Goal: Task Accomplishment & Management: Manage account settings

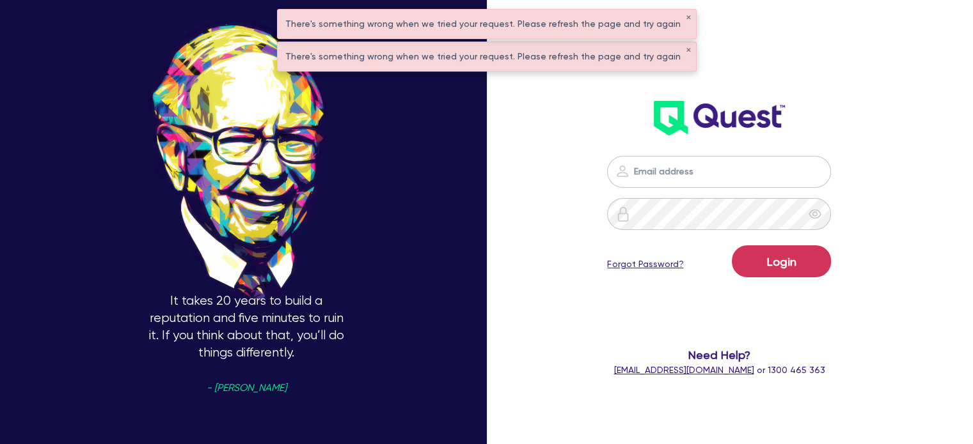
click at [675, 22] on div "There's something wrong when we tried your request. Please refresh the page and…" at bounding box center [487, 24] width 418 height 29
click at [675, 13] on div "There's something wrong when we tried your request. Please refresh the page and…" at bounding box center [487, 24] width 418 height 29
click at [686, 17] on button "✕" at bounding box center [688, 18] width 5 height 6
click at [686, 47] on button "✕" at bounding box center [688, 50] width 5 height 6
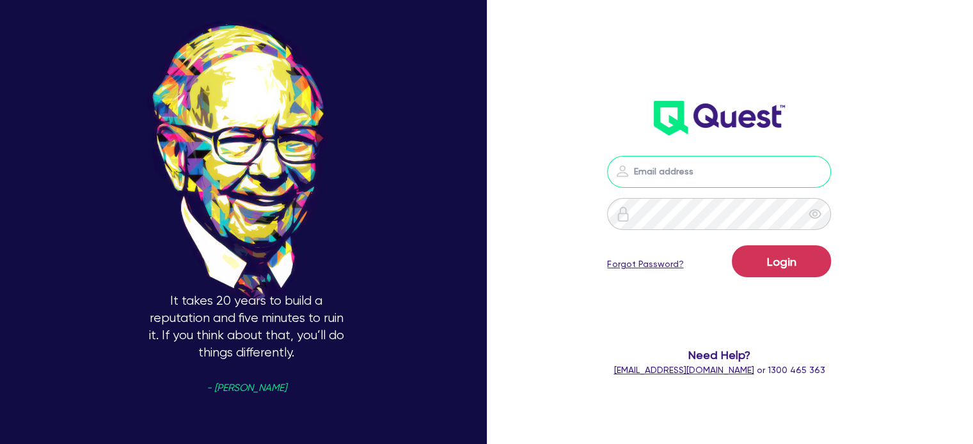
click at [654, 171] on input "email" at bounding box center [719, 172] width 224 height 32
type input "[EMAIL_ADDRESS][PERSON_NAME][DOMAIN_NAME]"
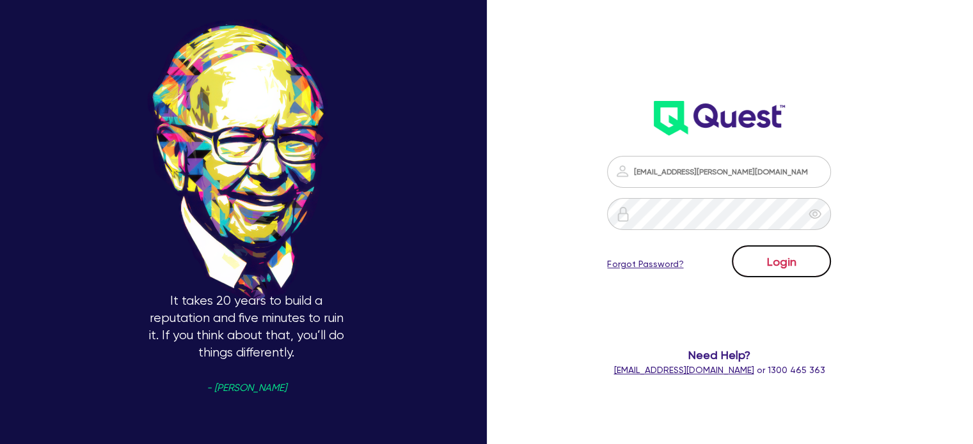
click at [806, 273] on button "Login" at bounding box center [781, 262] width 99 height 32
